Goal: Information Seeking & Learning: Learn about a topic

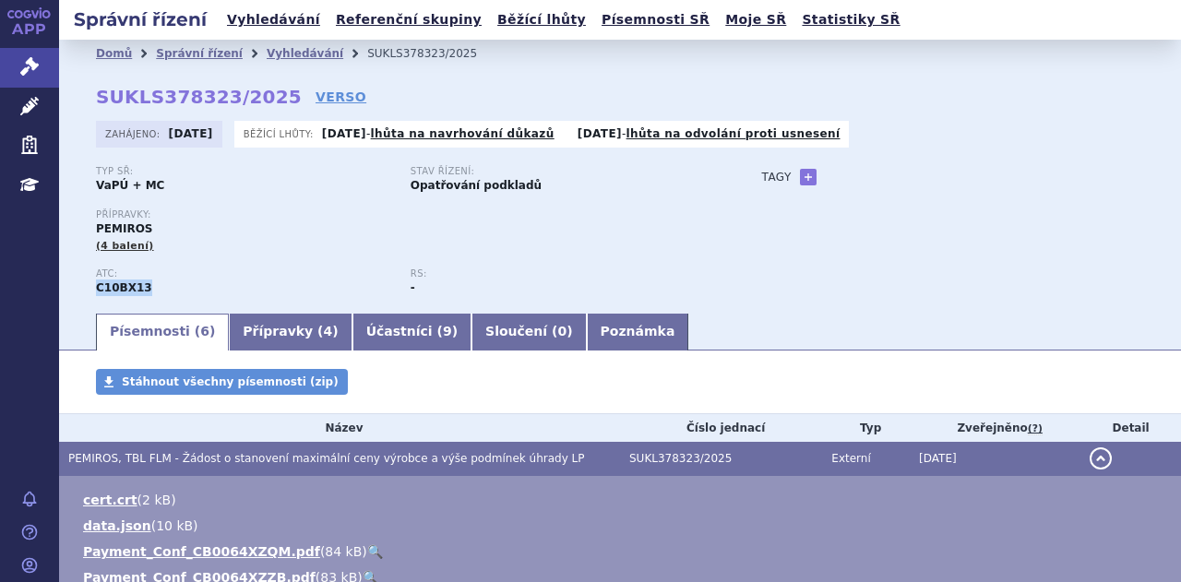
drag, startPoint x: 150, startPoint y: 296, endPoint x: 89, endPoint y: 302, distance: 61.1
click at [89, 302] on div "Domů Správní řízení Vyhledávání SUKLS378323/2025 SUKLS378323/2025 VERSO Zahájen…" at bounding box center [620, 189] width 1122 height 244
copy strong "C10BX13"
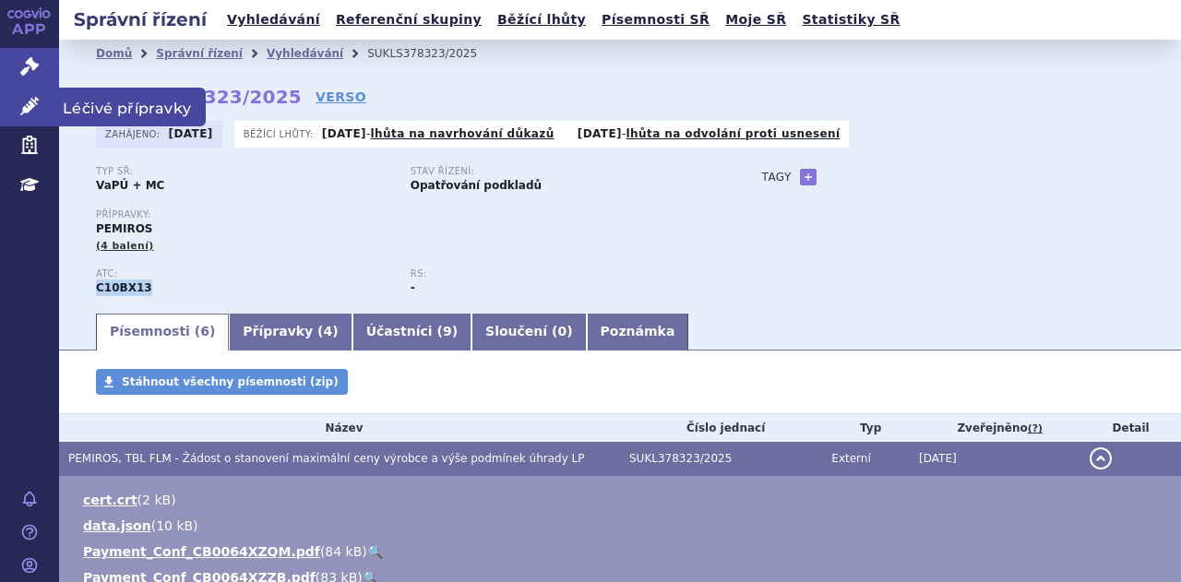
click at [17, 111] on link "Léčivé přípravky" at bounding box center [29, 107] width 59 height 39
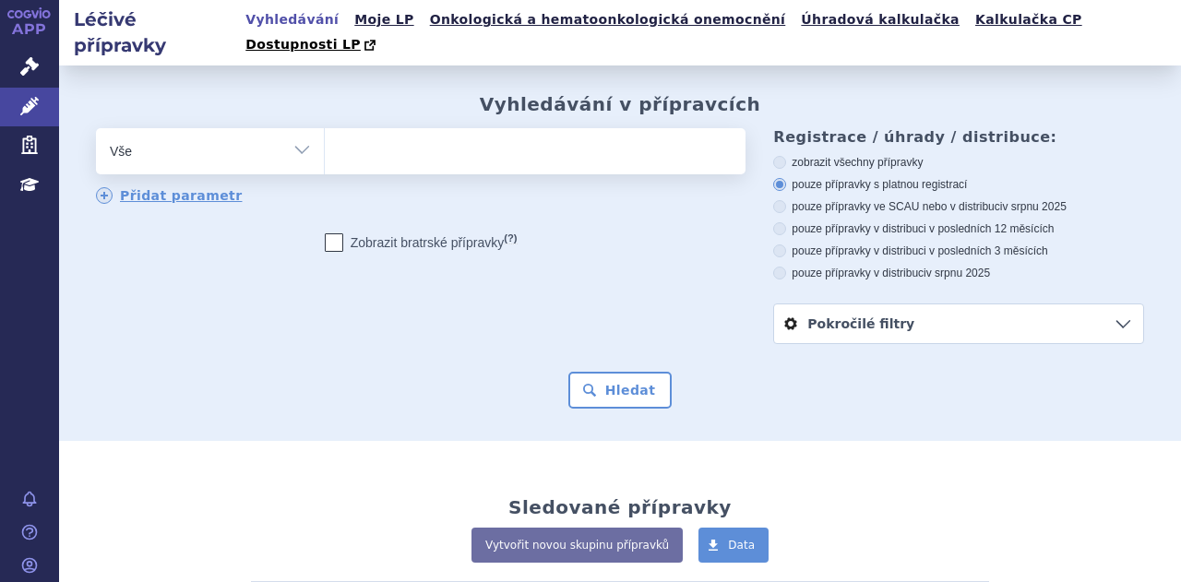
click at [355, 142] on ul at bounding box center [533, 147] width 416 height 39
click at [325, 142] on select at bounding box center [324, 150] width 1 height 46
paste input "C10BX13"
type input "C10BX13"
select select "C10BX13"
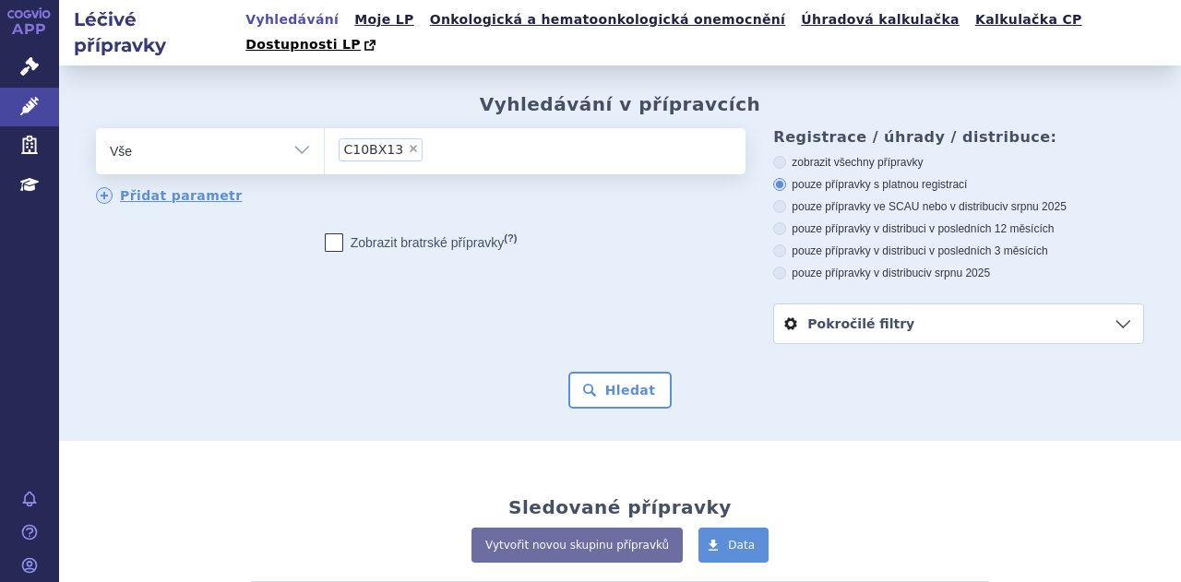
click at [297, 128] on select "Vše Přípravek/SUKL kód MAH VPOIS ATC/Aktivní látka Léková forma Síla" at bounding box center [210, 149] width 228 height 42
select select "filter-atc-group"
click at [96, 128] on select "Vše Přípravek/SUKL kód MAH VPOIS ATC/Aktivní látka Léková forma Síla" at bounding box center [210, 149] width 228 height 42
click at [433, 137] on ul at bounding box center [533, 147] width 416 height 39
click at [325, 137] on select at bounding box center [324, 150] width 1 height 46
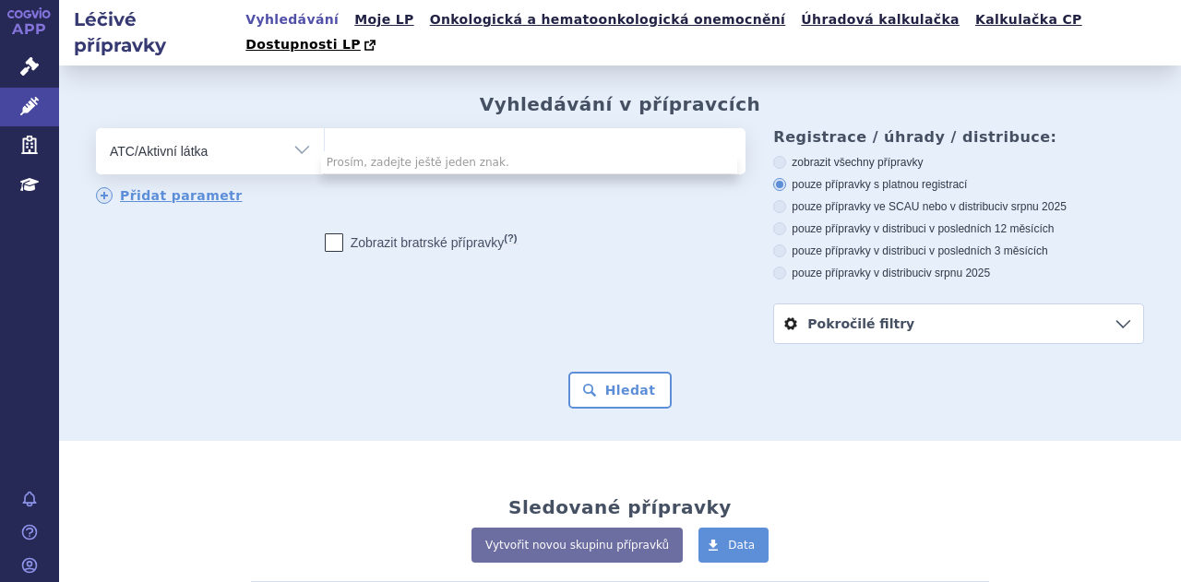
paste input "C10BX13"
type input "C10BX13"
select select "C10BX13"
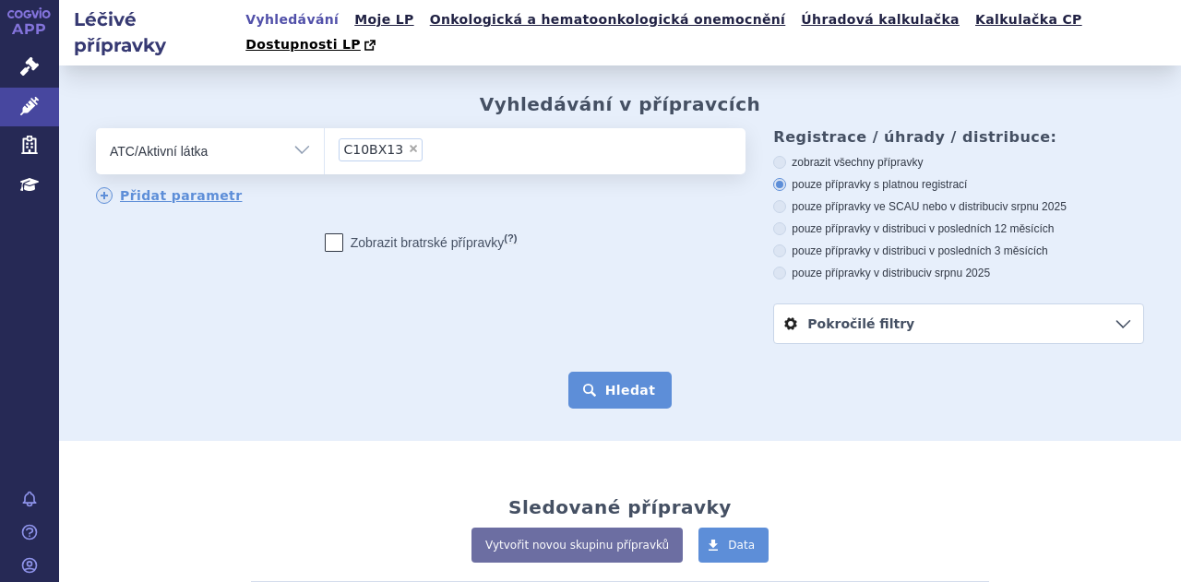
click at [599, 372] on button "Hledat" at bounding box center [620, 390] width 104 height 37
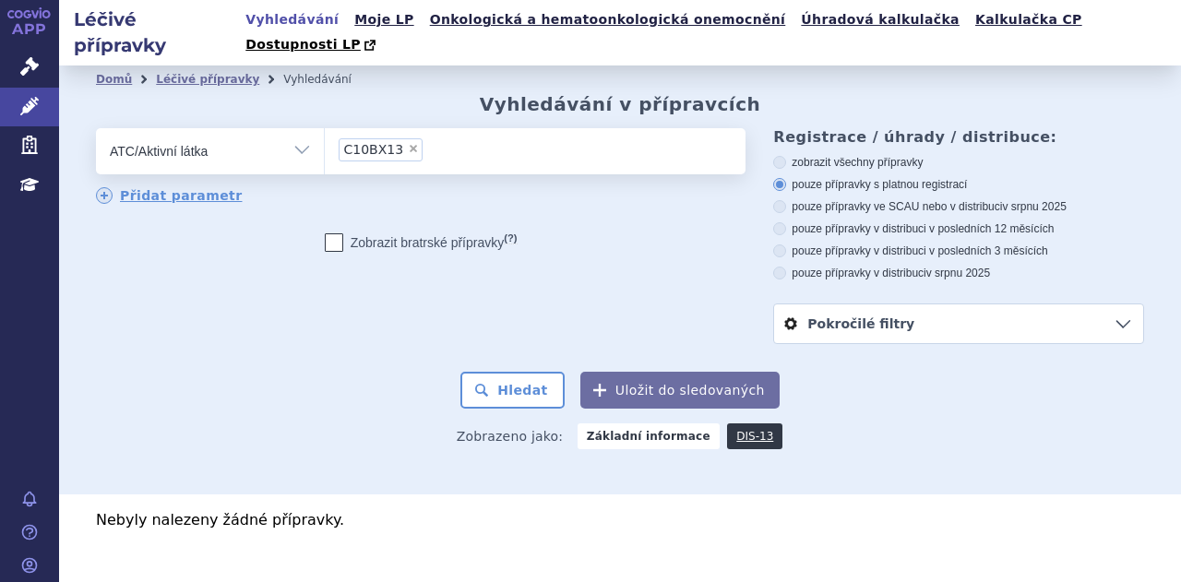
scroll to position [14, 0]
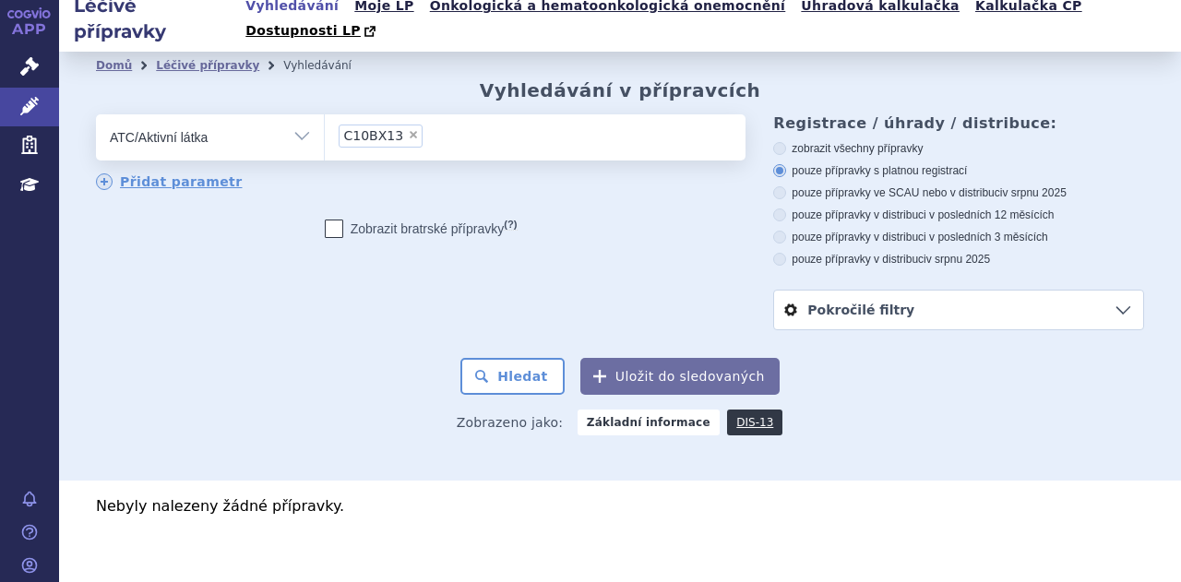
click at [505, 126] on ul "× C10BX13" at bounding box center [533, 134] width 416 height 41
click at [325, 126] on select "C10BX13" at bounding box center [324, 136] width 1 height 46
select select
type input "C10BX13"
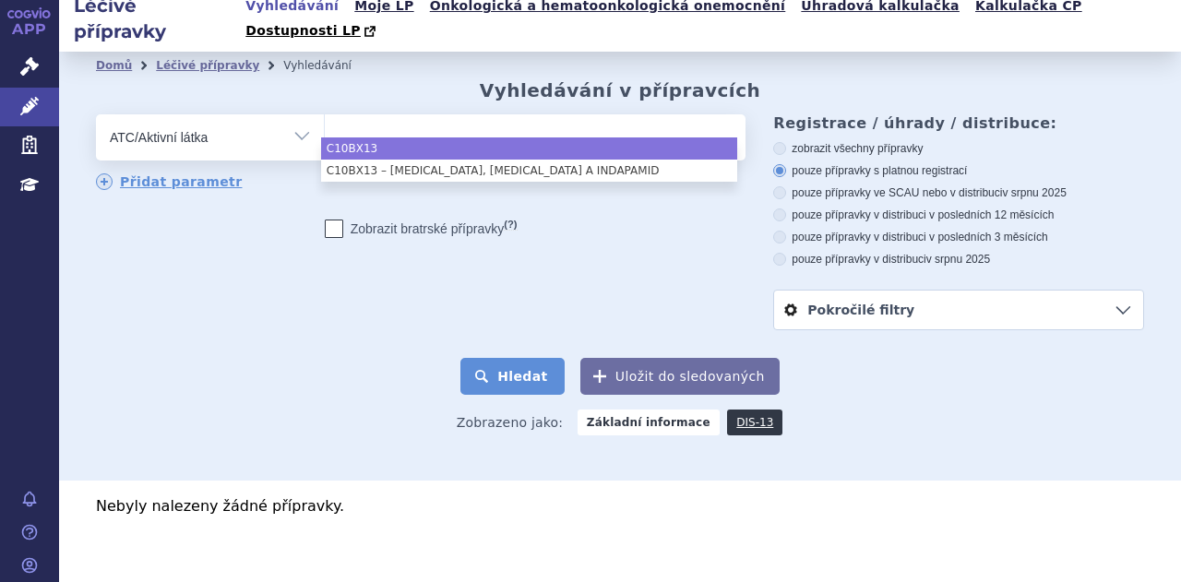
click at [500, 361] on button "Hledat" at bounding box center [512, 376] width 104 height 37
select select "C10BX13"
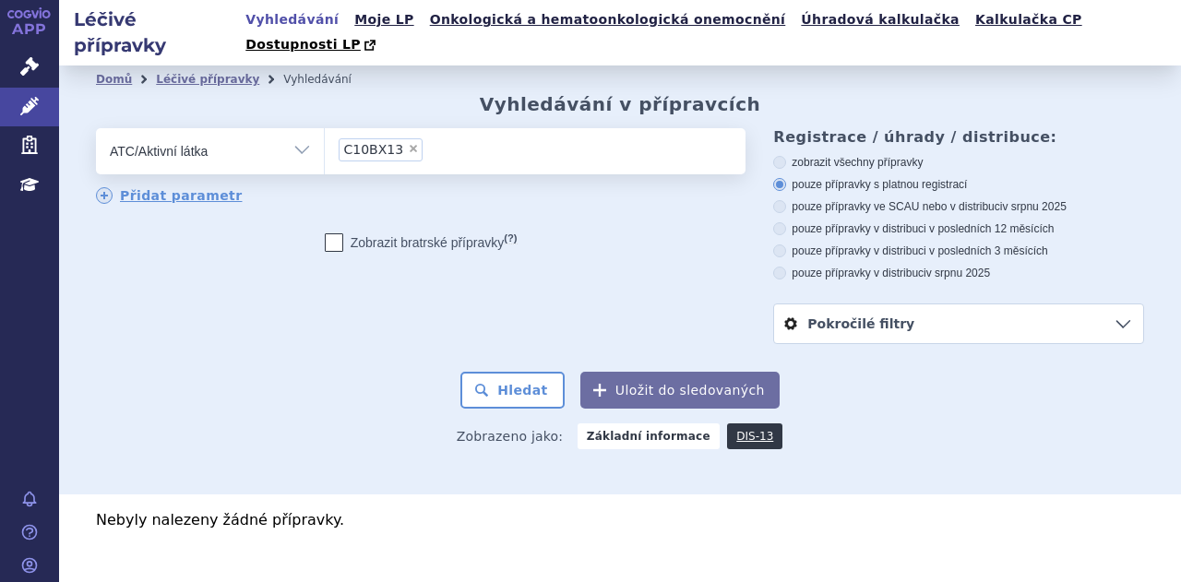
click at [849, 155] on label "zobrazit všechny přípravky" at bounding box center [958, 162] width 371 height 15
click at [787, 159] on input "zobrazit všechny přípravky" at bounding box center [781, 165] width 12 height 12
radio input "true"
click at [533, 374] on button "Hledat" at bounding box center [512, 390] width 104 height 37
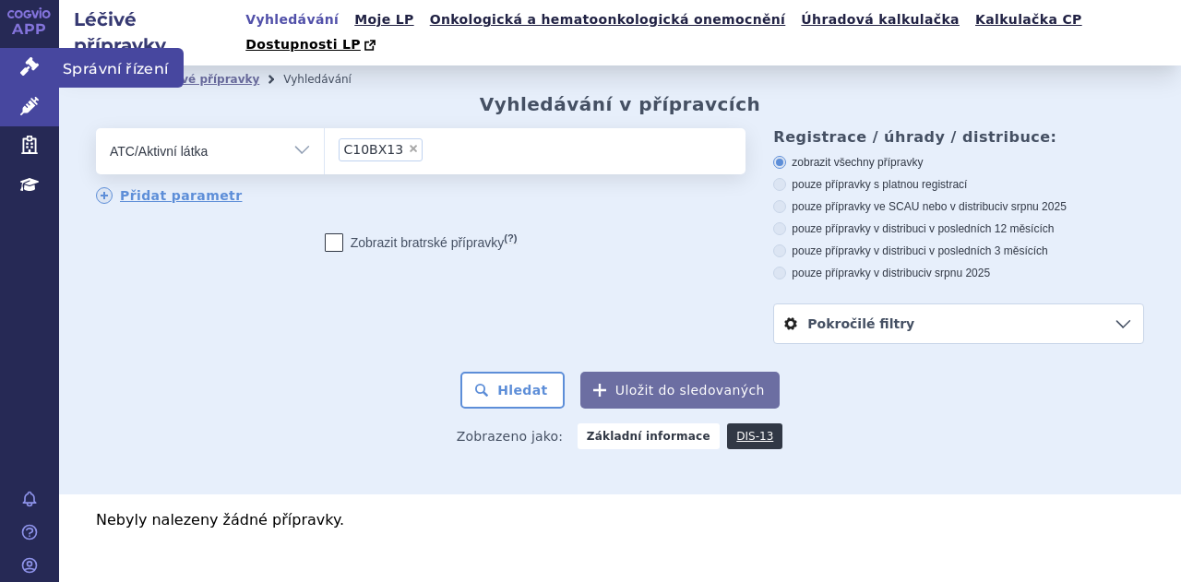
click at [38, 77] on link "Správní řízení" at bounding box center [29, 67] width 59 height 39
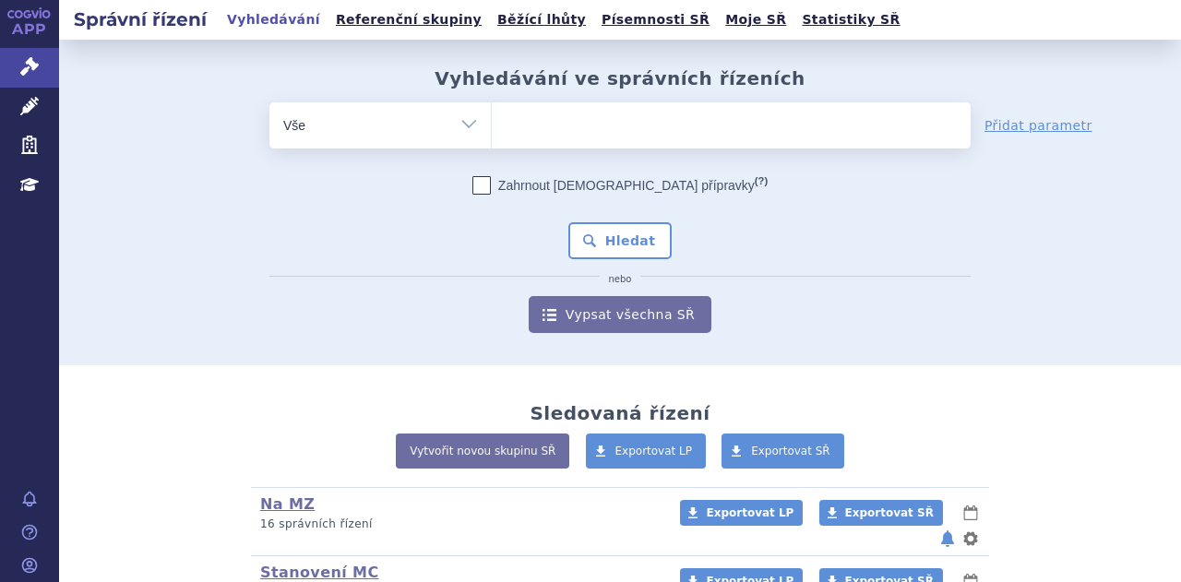
click at [439, 139] on select "Vše Spisová značka Typ SŘ Přípravek/SUKL kód Účastník/Držitel" at bounding box center [379, 123] width 221 height 42
select select "filter-atc-group"
click at [269, 102] on select "Vše Spisová značka Typ SŘ Přípravek/SUKL kód Účastník/Držitel" at bounding box center [379, 123] width 221 height 42
click at [522, 133] on ul at bounding box center [731, 121] width 479 height 39
click at [492, 133] on select at bounding box center [491, 124] width 1 height 46
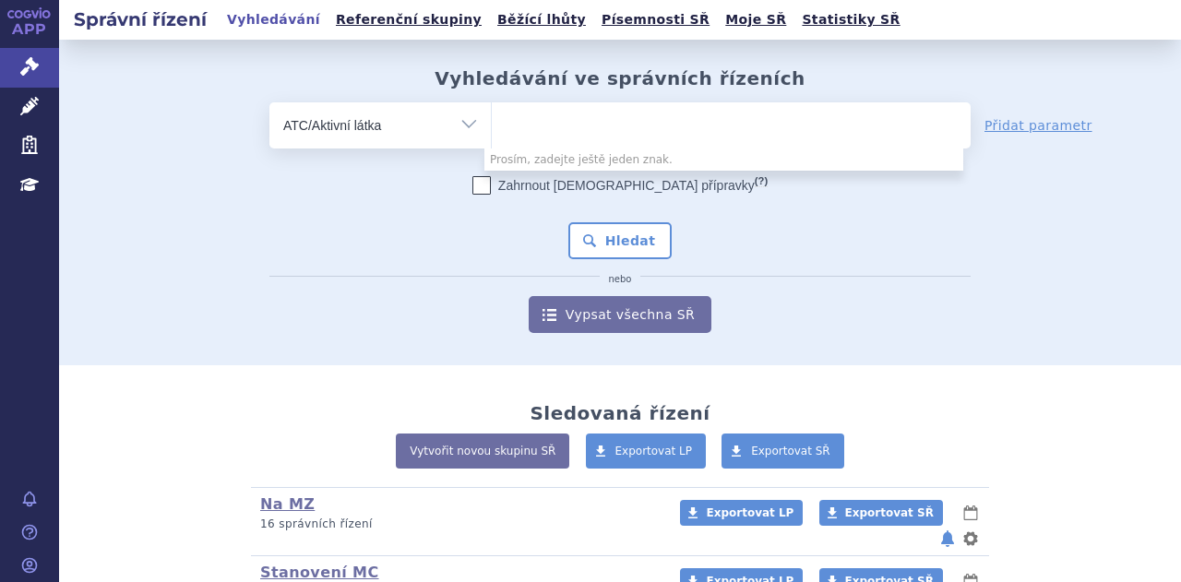
paste input "C10BX13"
type input "C10BX13"
select select "C10BX13"
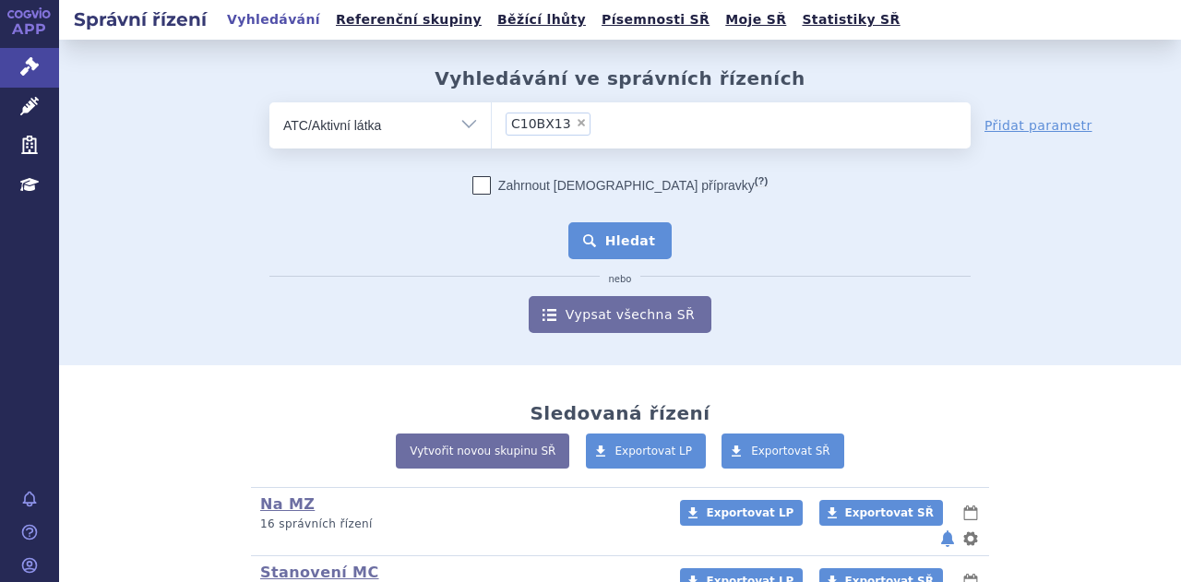
click at [657, 230] on button "Hledat" at bounding box center [620, 240] width 104 height 37
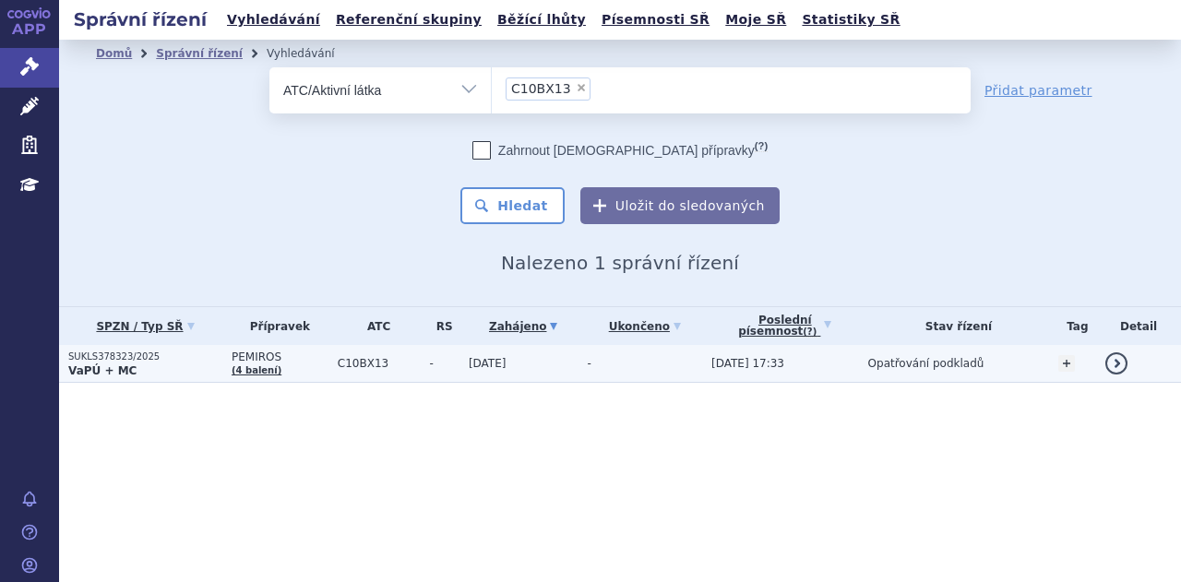
click at [669, 368] on td "-" at bounding box center [641, 364] width 124 height 38
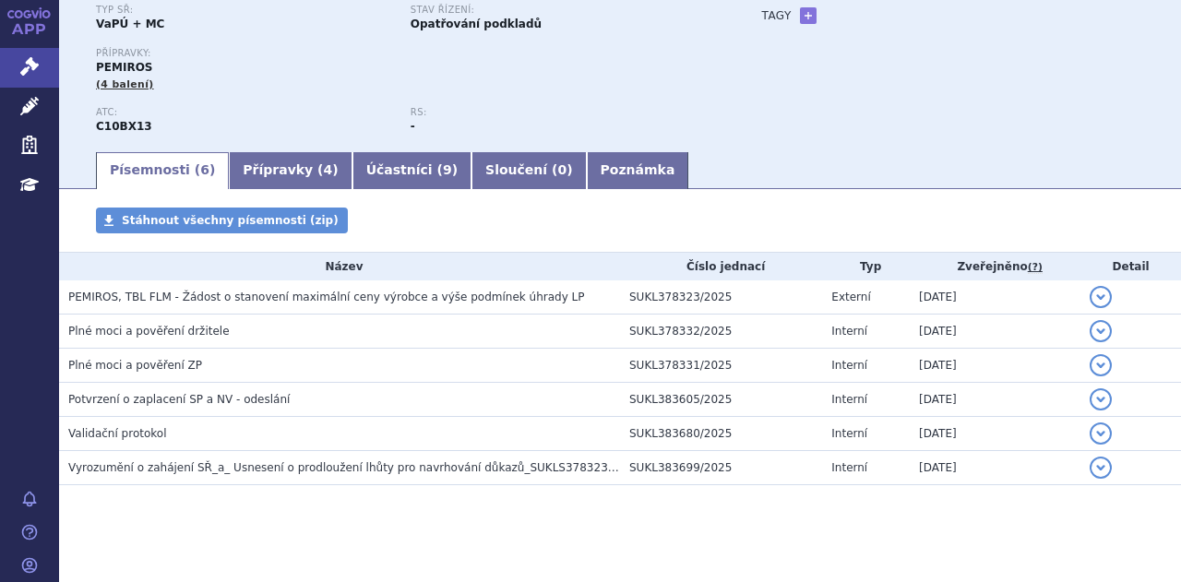
scroll to position [162, 0]
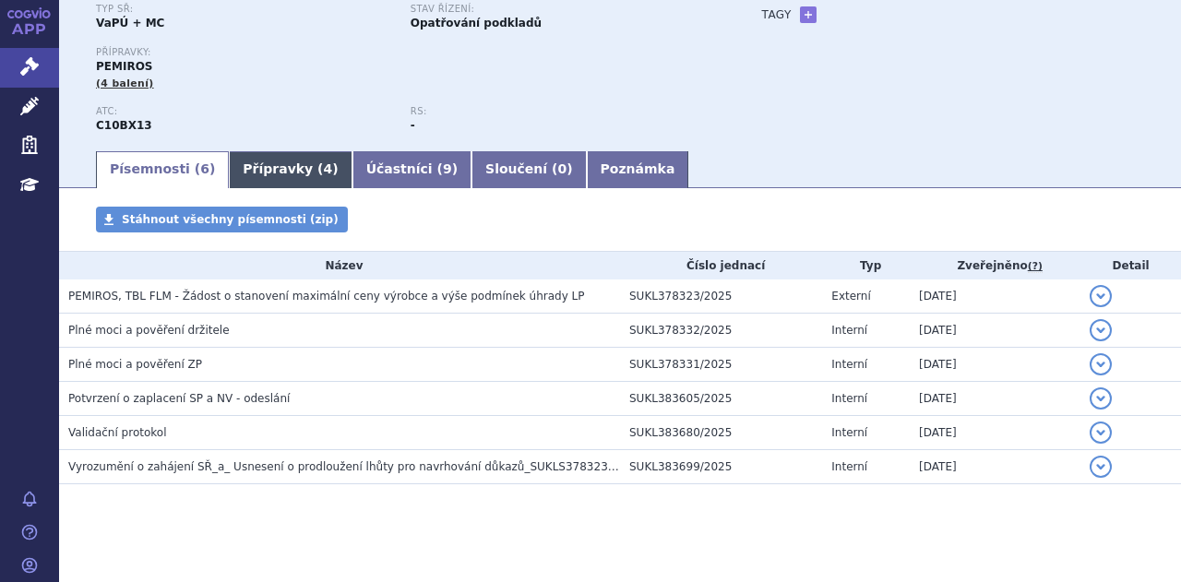
click at [288, 167] on link "Přípravky ( 4 )" at bounding box center [290, 169] width 123 height 37
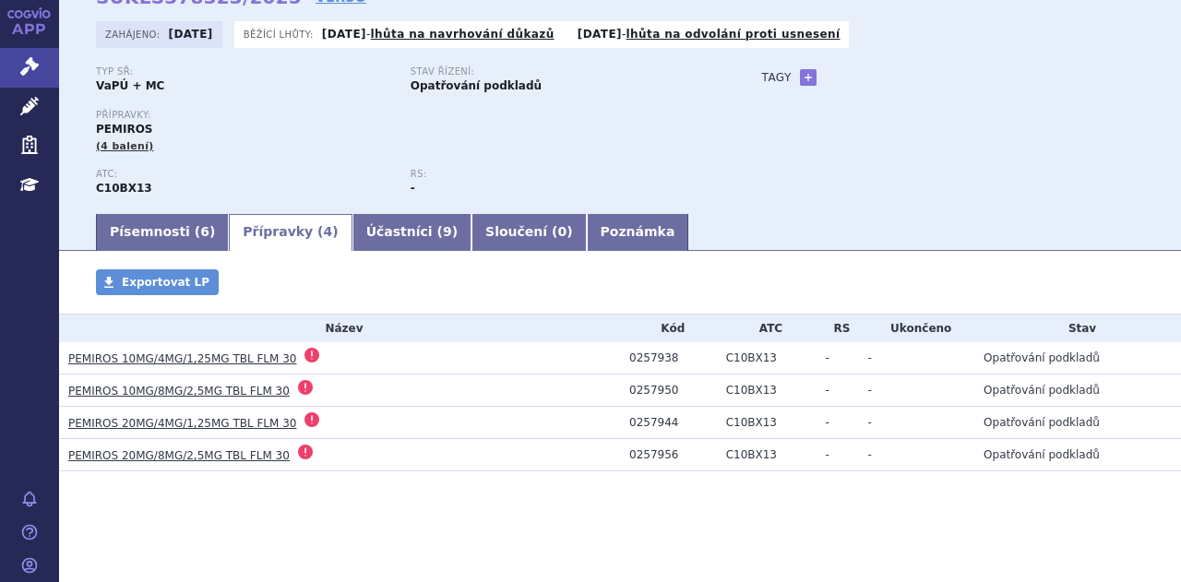
scroll to position [97, 0]
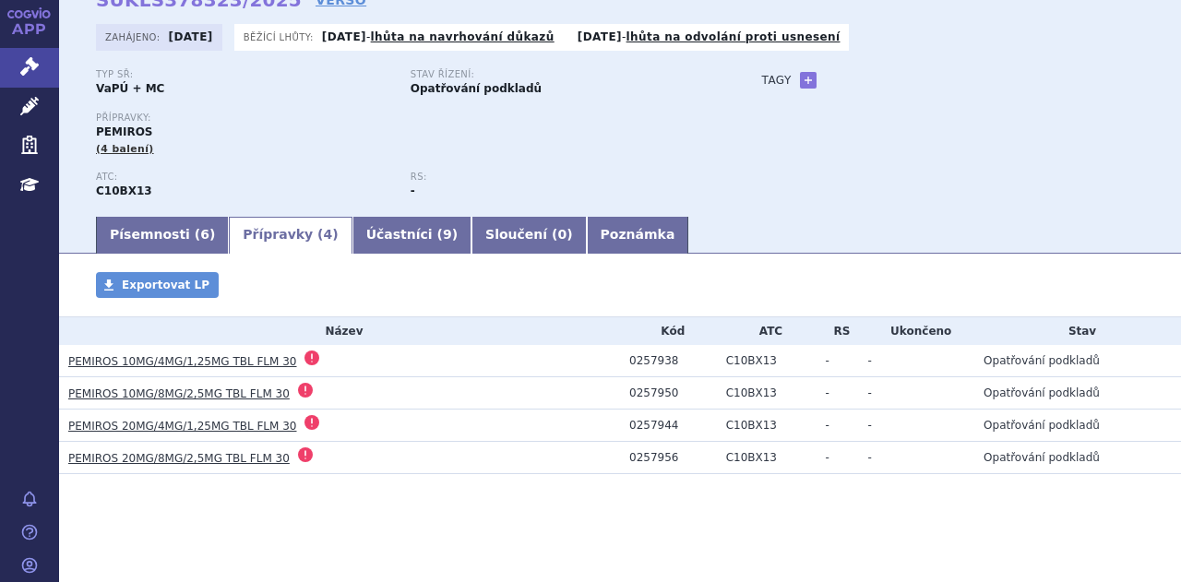
click at [229, 362] on link "PEMIROS 10MG/4MG/1,25MG TBL FLM 30" at bounding box center [182, 361] width 229 height 13
